Goal: Transaction & Acquisition: Purchase product/service

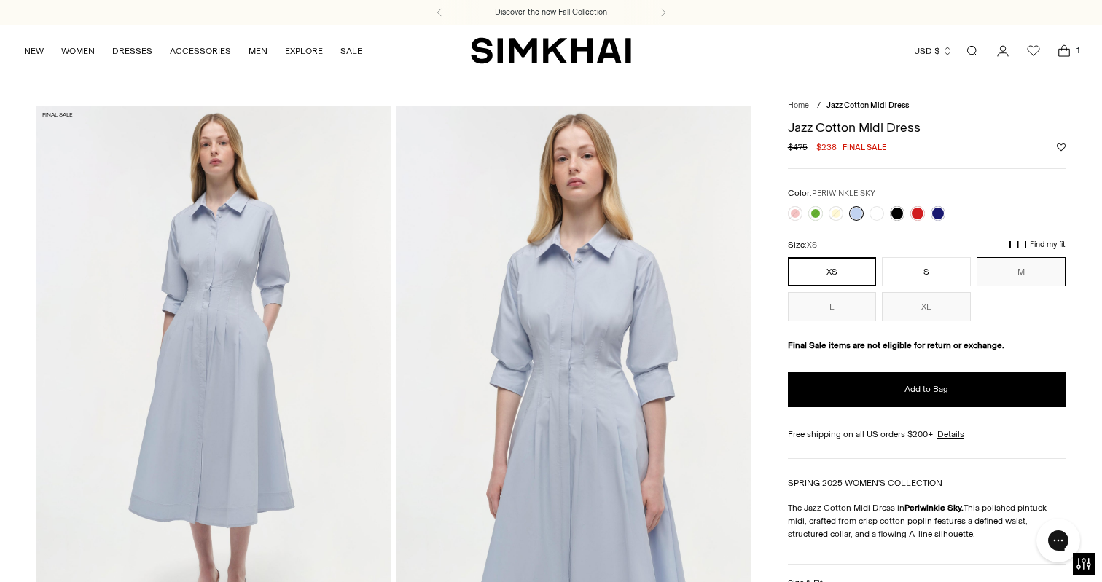
click at [1021, 270] on button "M" at bounding box center [1020, 271] width 89 height 29
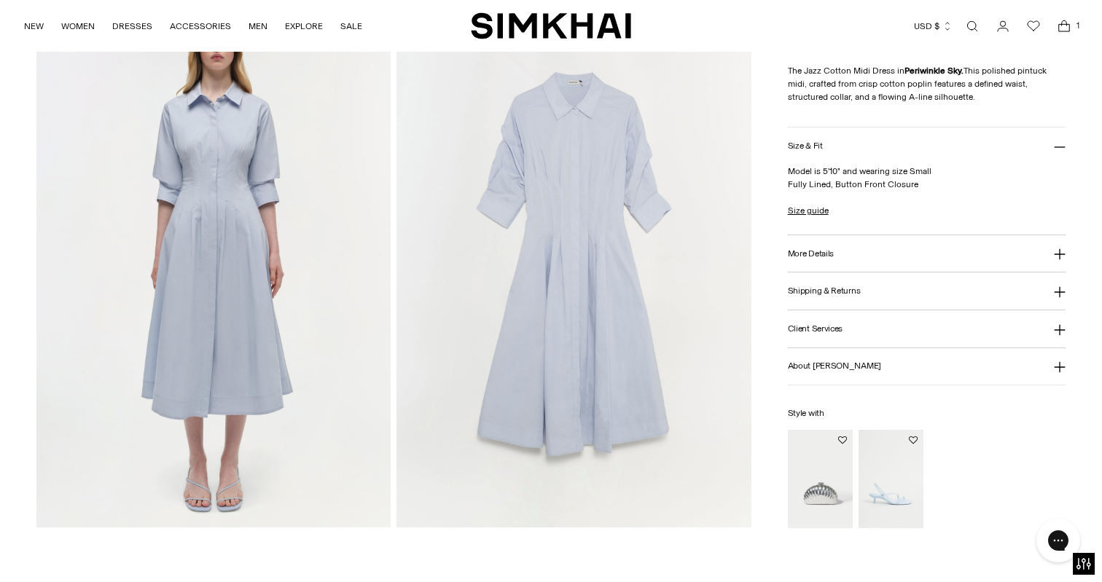
scroll to position [1207, 0]
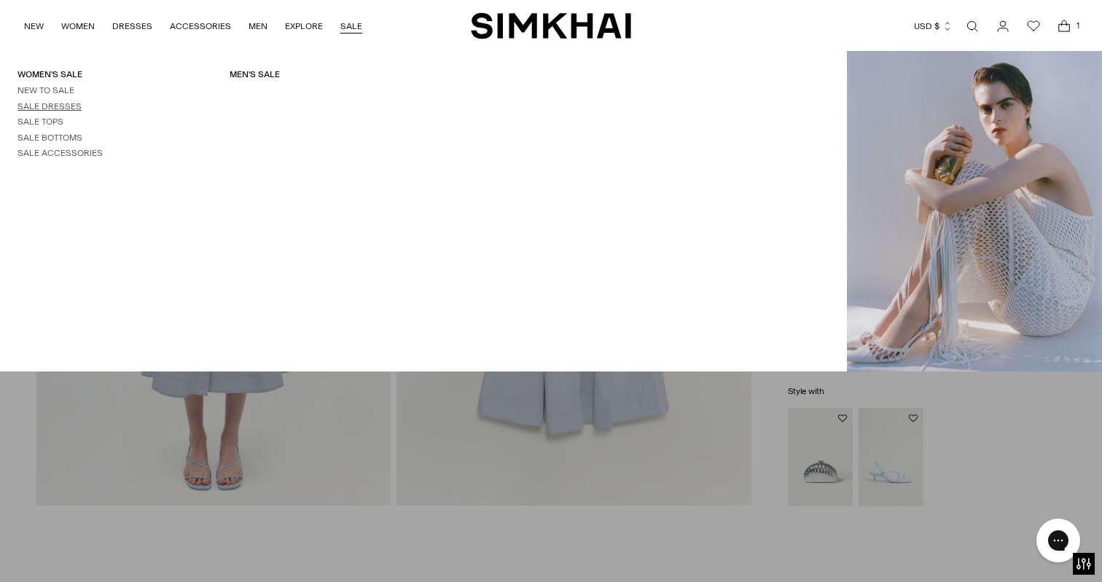
click at [62, 104] on link "Sale Dresses" at bounding box center [49, 106] width 64 height 10
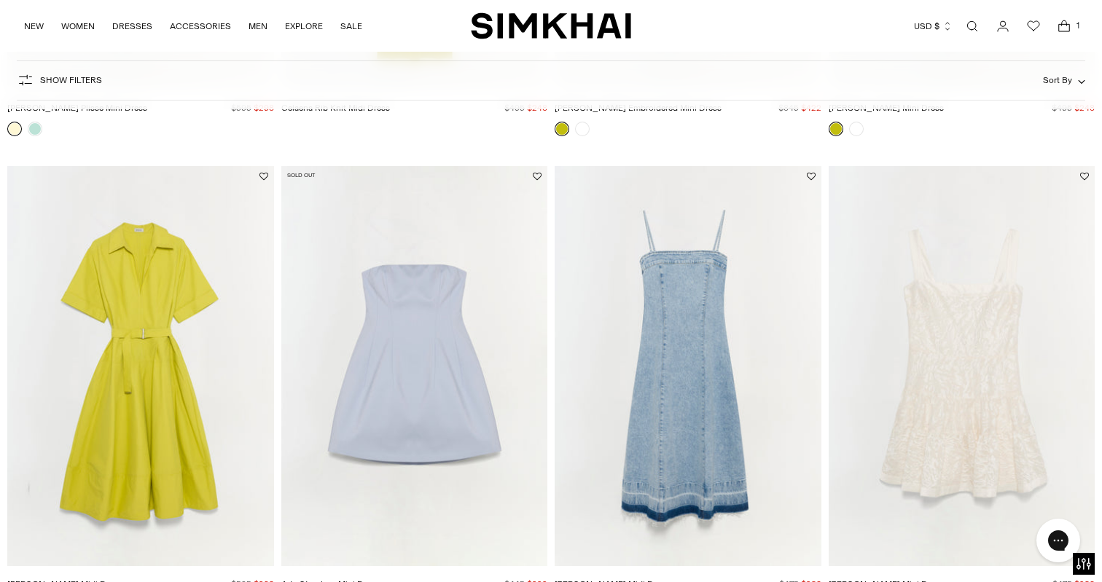
scroll to position [1273, 0]
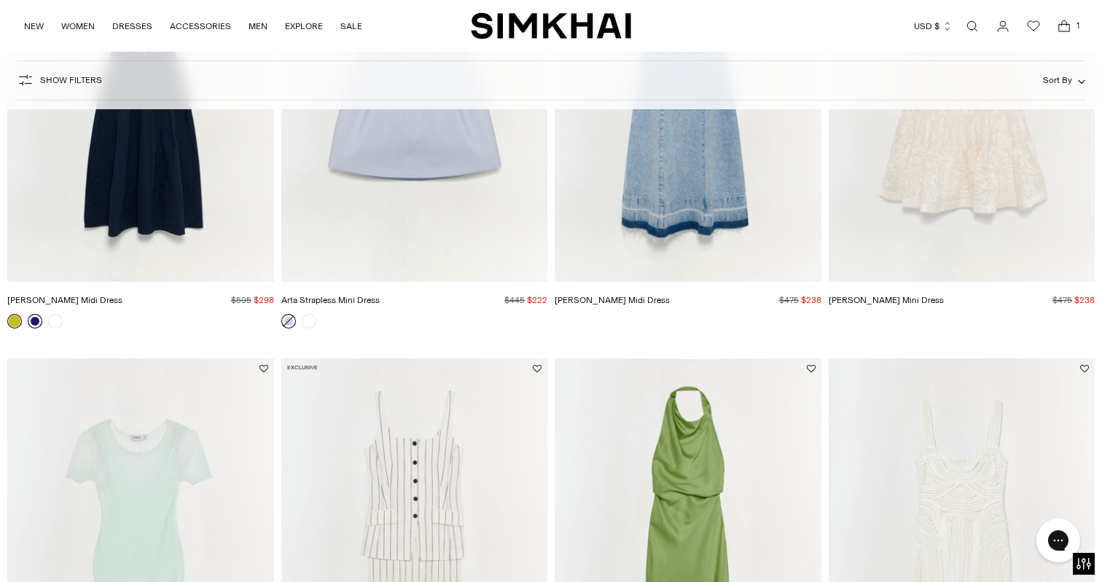
click at [34, 320] on link at bounding box center [35, 321] width 15 height 15
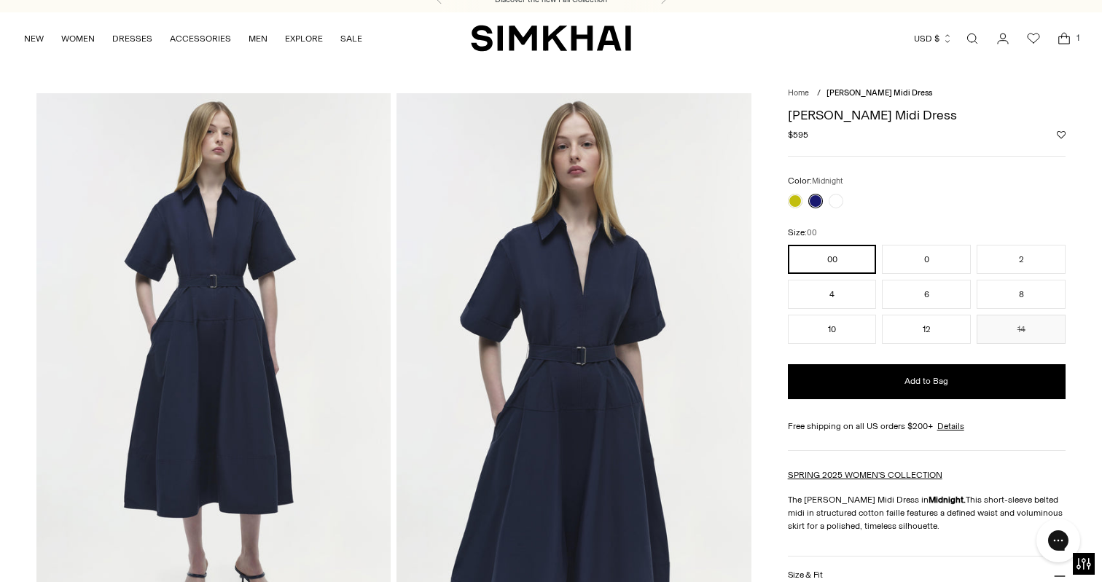
scroll to position [32, 0]
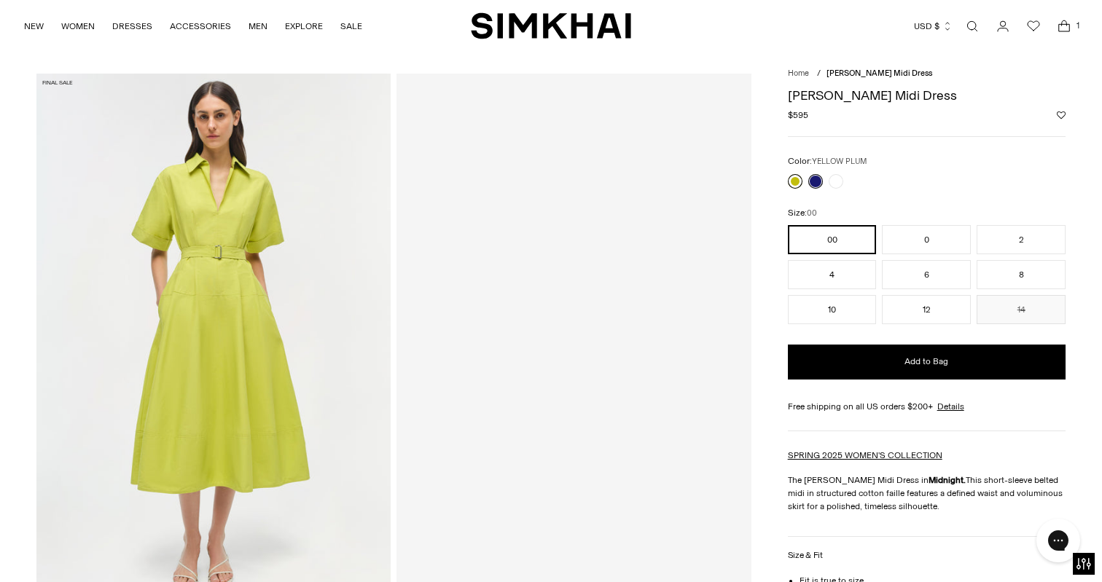
click at [796, 182] on link at bounding box center [795, 181] width 15 height 15
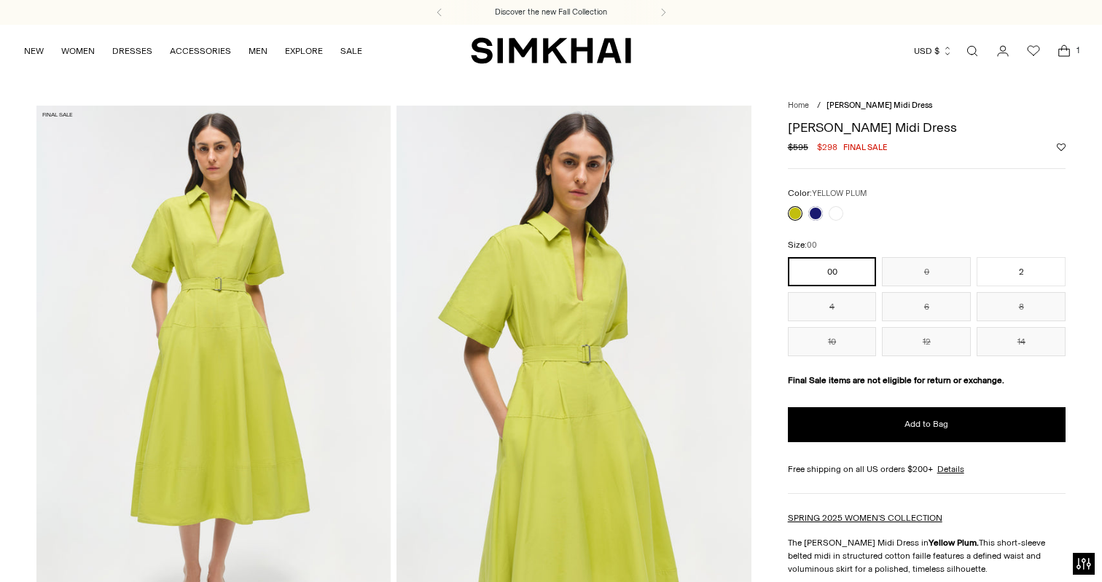
click at [230, 270] on img at bounding box center [213, 372] width 354 height 532
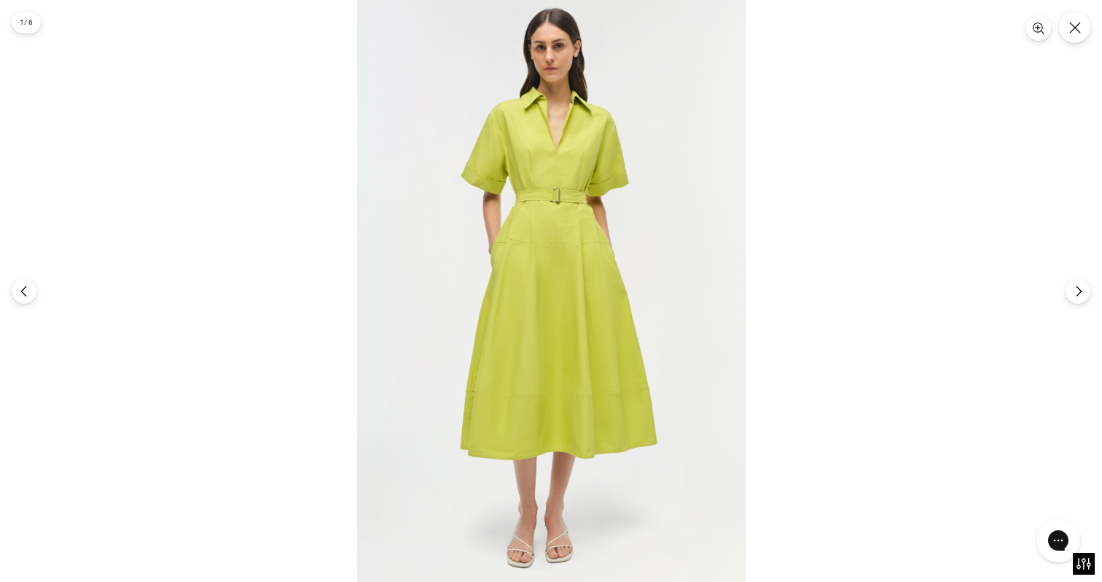
click at [510, 139] on img at bounding box center [551, 291] width 388 height 582
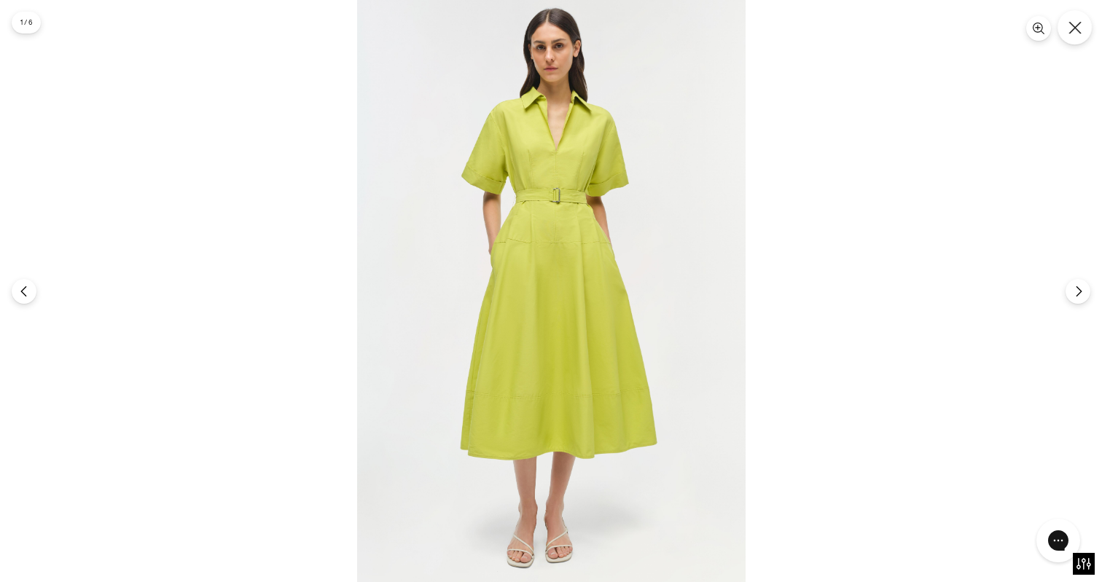
click at [1075, 36] on button "Close" at bounding box center [1074, 27] width 34 height 34
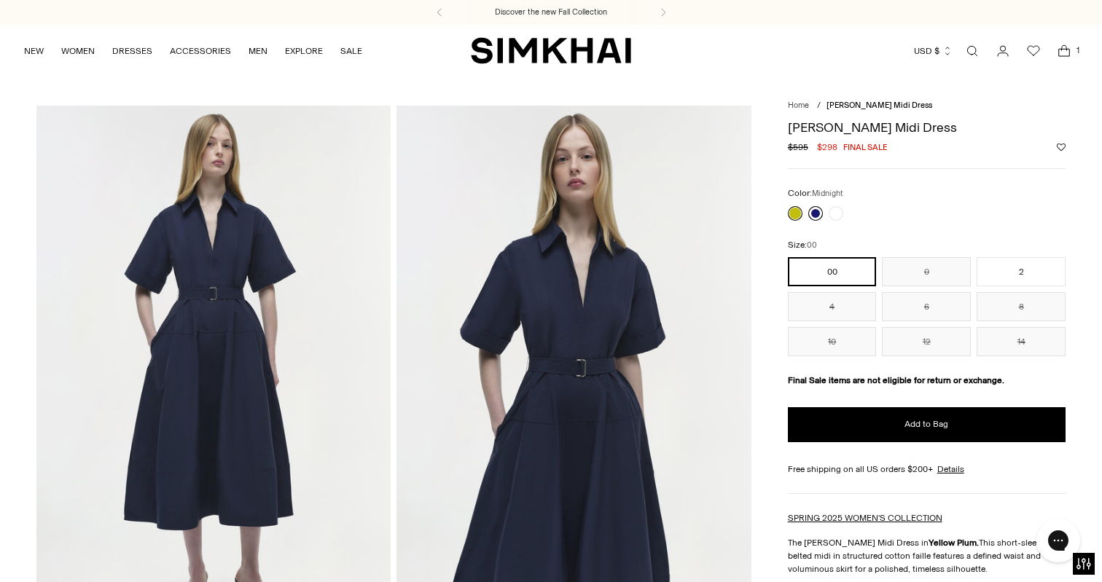
click at [816, 211] on link at bounding box center [815, 213] width 15 height 15
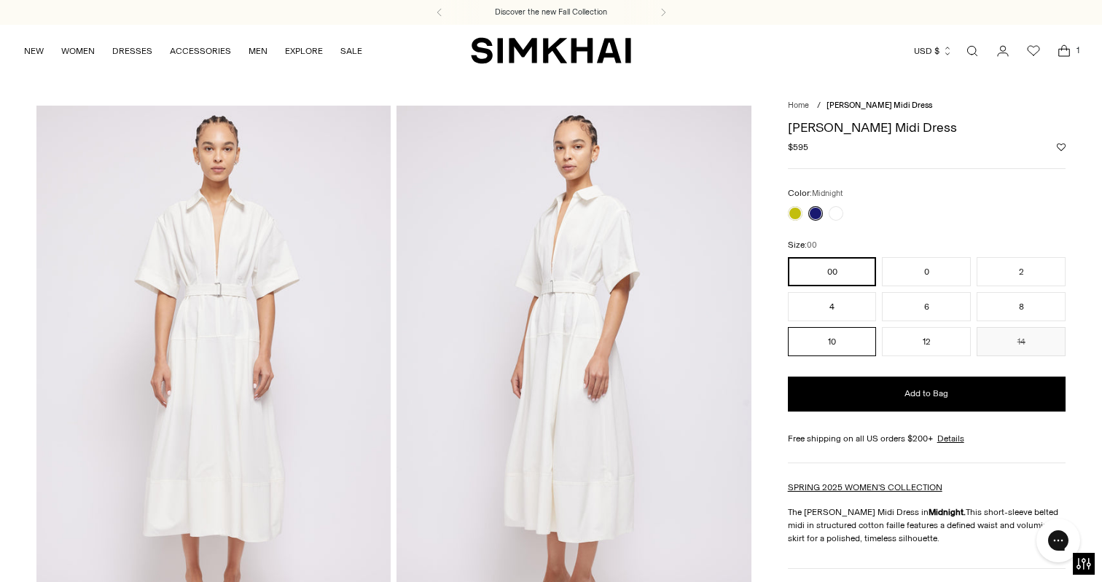
click at [828, 343] on button "10" at bounding box center [832, 341] width 89 height 29
click at [1065, 50] on icon "Open cart modal" at bounding box center [1064, 51] width 20 height 15
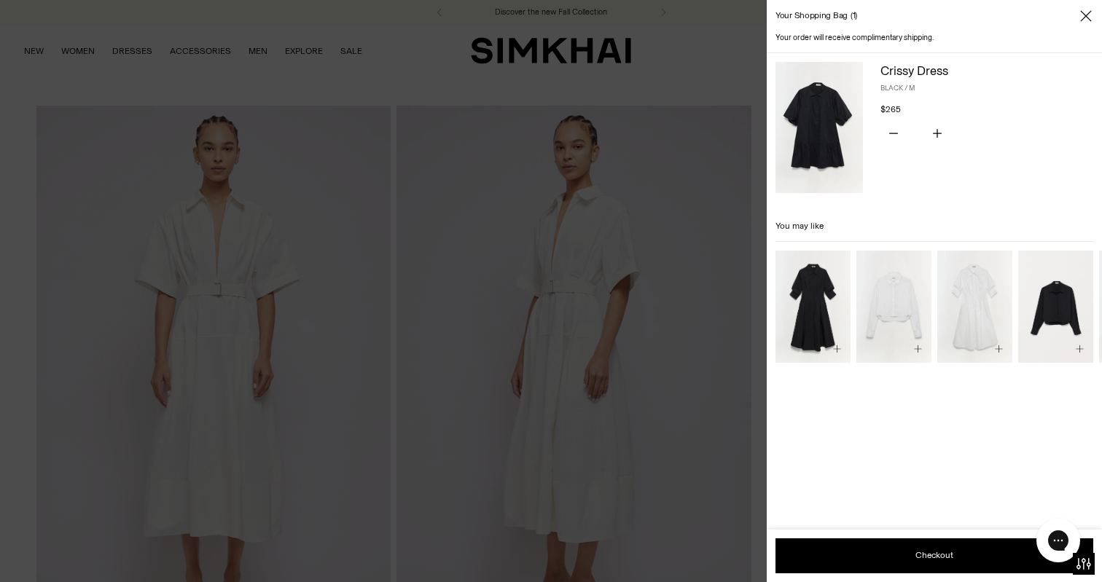
click at [818, 122] on img at bounding box center [818, 127] width 87 height 131
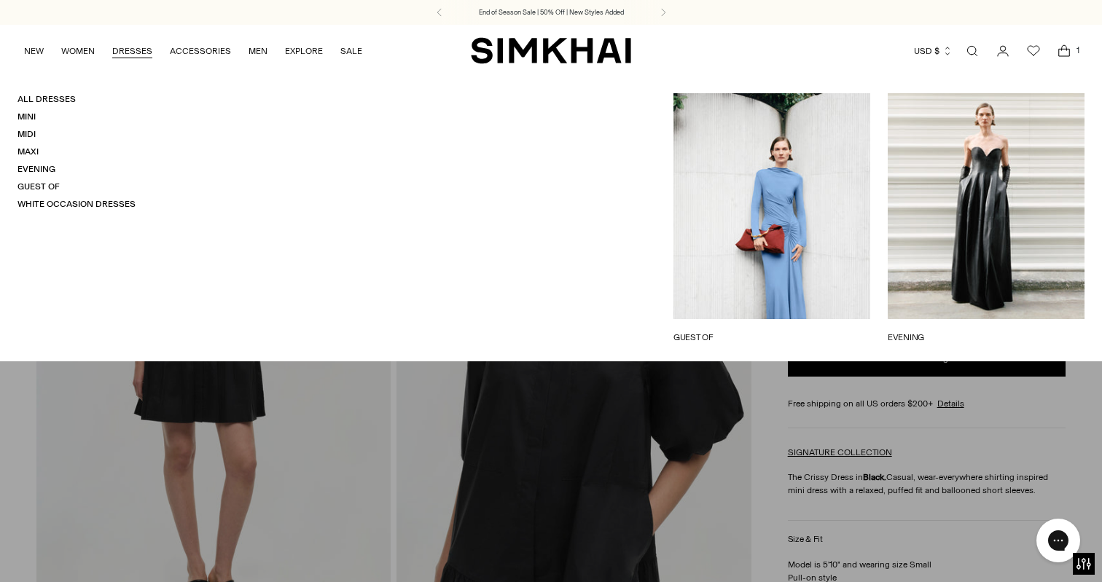
click at [133, 57] on link "DRESSES" at bounding box center [132, 51] width 40 height 32
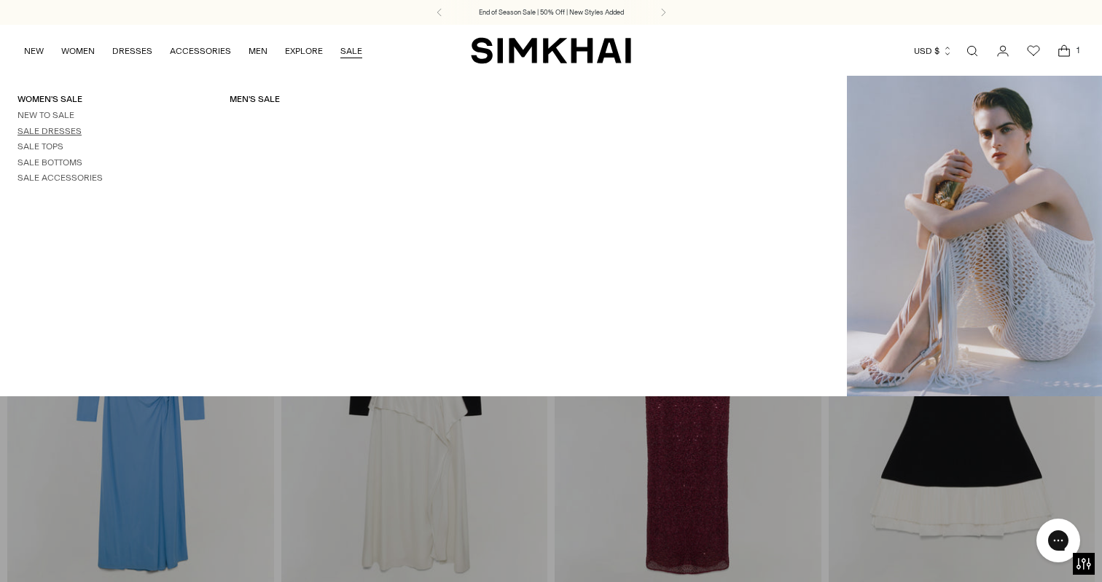
click at [51, 130] on link "Sale Dresses" at bounding box center [49, 131] width 64 height 10
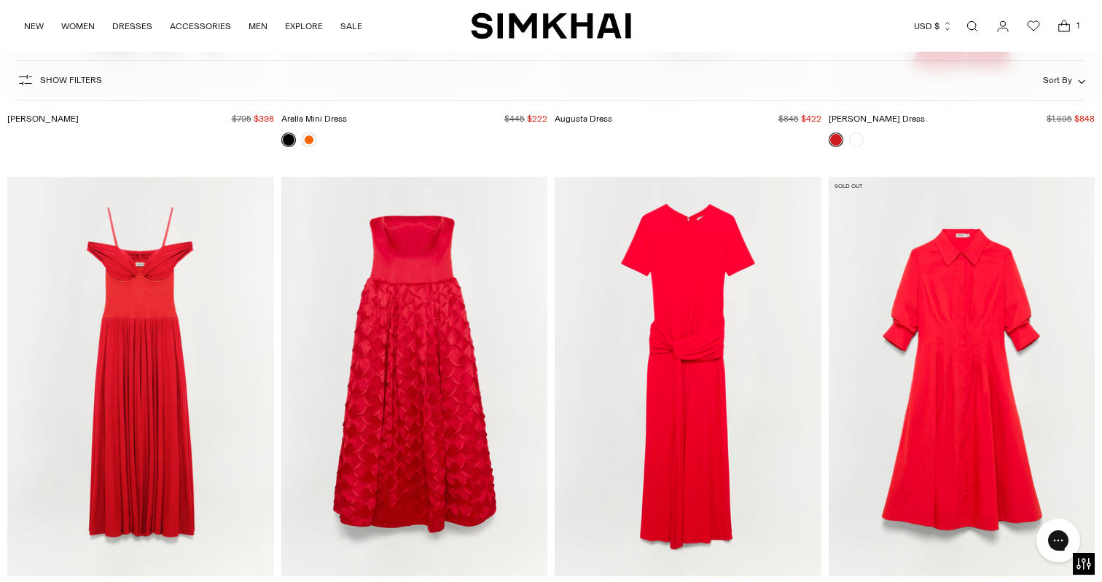
scroll to position [3929, 0]
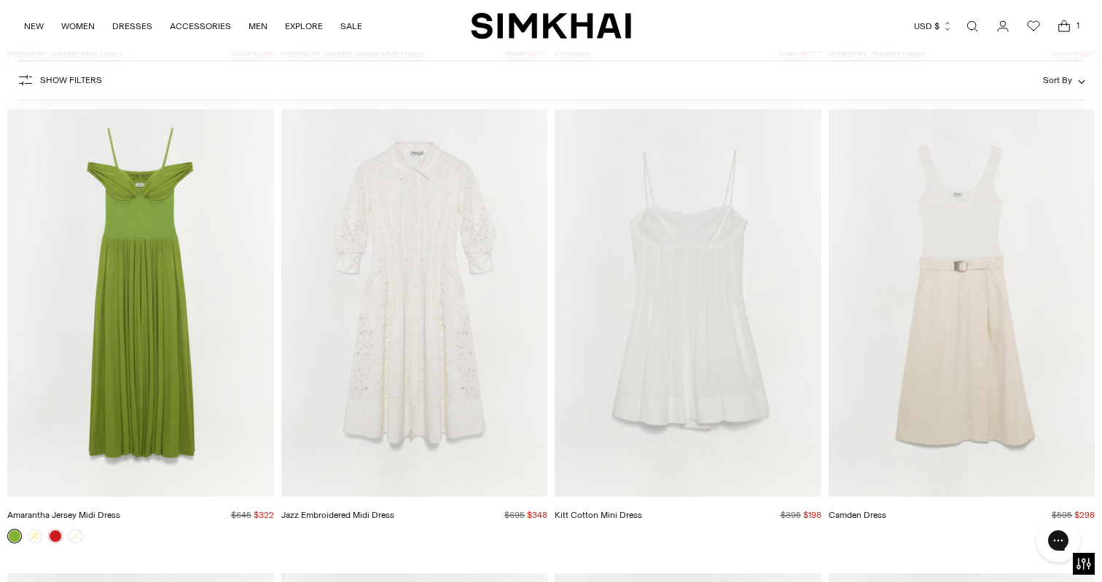
scroll to position [20937, 0]
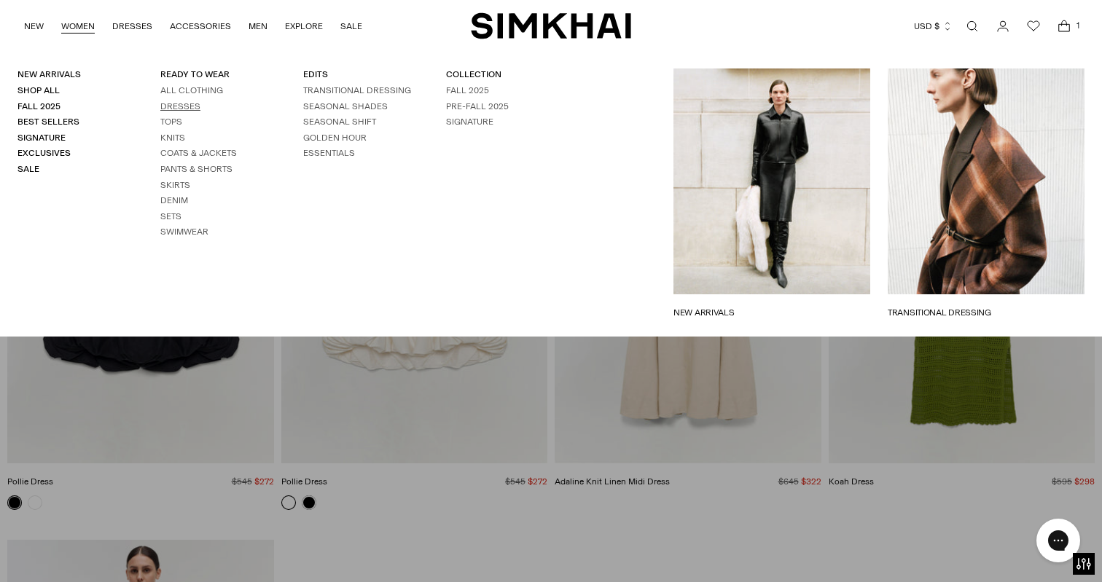
click at [189, 106] on link "Dresses" at bounding box center [180, 106] width 40 height 10
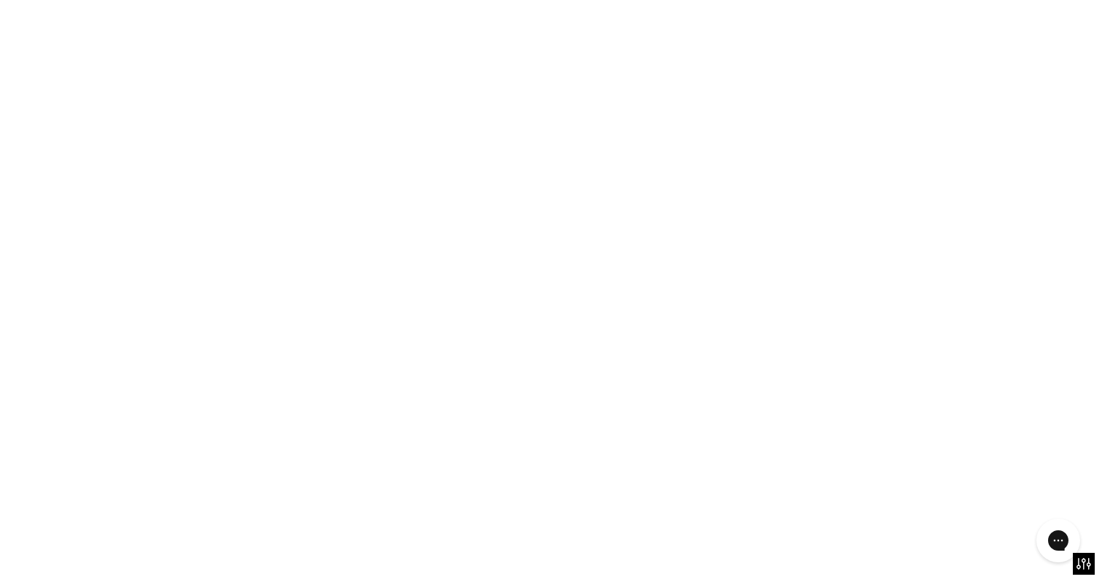
click at [332, 149] on link "ESSENTIALS" at bounding box center [329, 153] width 52 height 10
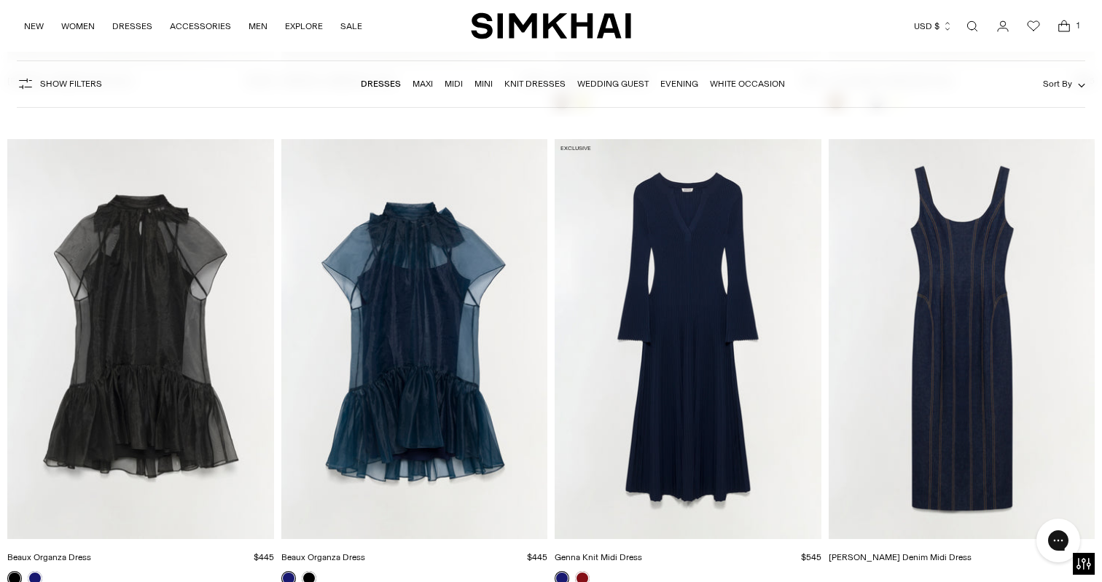
scroll to position [3201, 0]
